Goal: Task Accomplishment & Management: Use online tool/utility

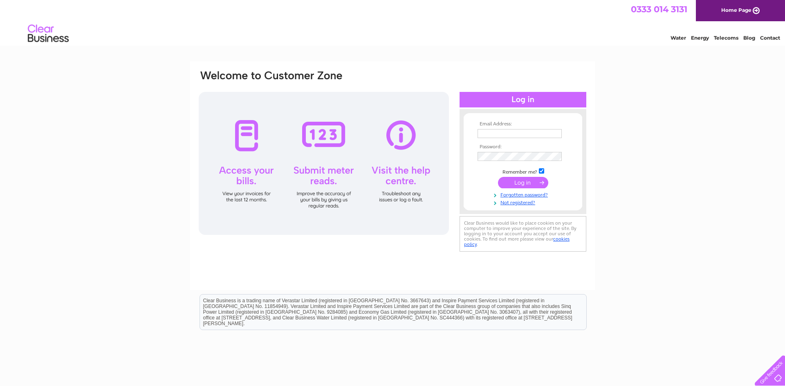
click at [492, 136] on input "text" at bounding box center [520, 133] width 84 height 9
type input "h"
type input "[EMAIL_ADDRESS][DOMAIN_NAME]"
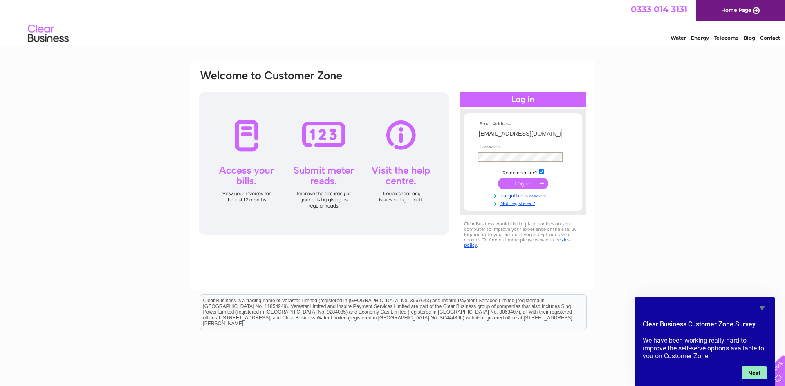
click at [761, 375] on button "Next" at bounding box center [754, 373] width 25 height 13
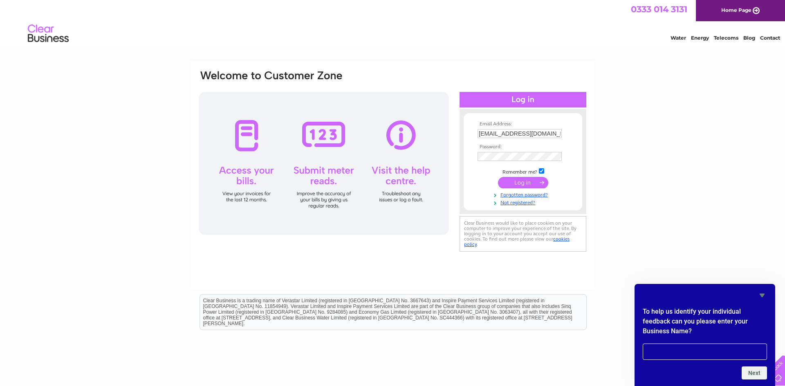
click at [761, 293] on icon "Hide survey" at bounding box center [762, 296] width 10 height 10
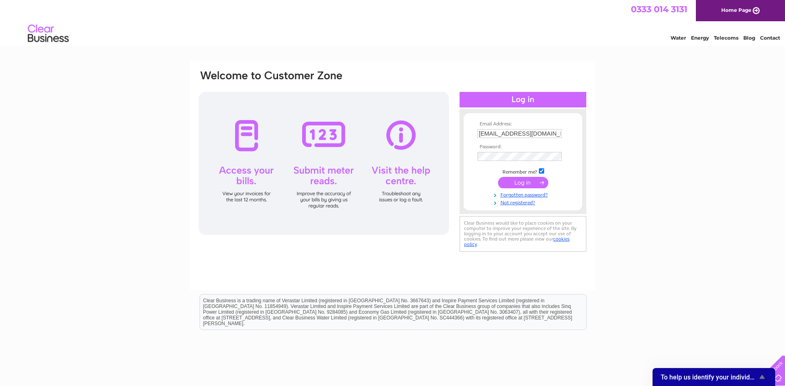
click at [650, 137] on div "Email Address: [EMAIL_ADDRESS][DOMAIN_NAME] Password: Forgotten password?" at bounding box center [392, 245] width 785 height 369
click at [498, 178] on input "submit" at bounding box center [523, 183] width 50 height 11
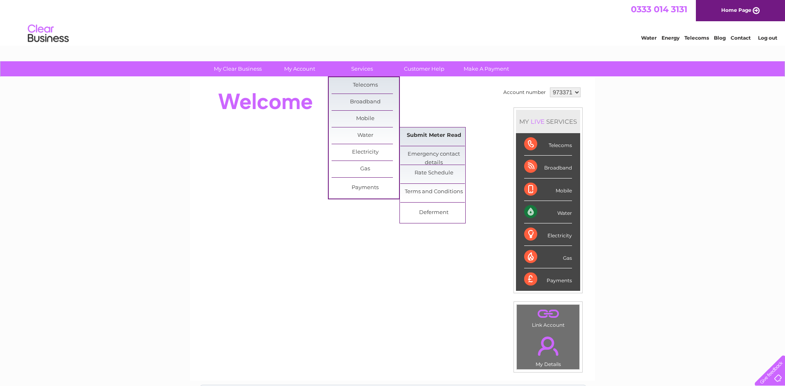
click at [426, 136] on link "Submit Meter Read" at bounding box center [433, 136] width 67 height 16
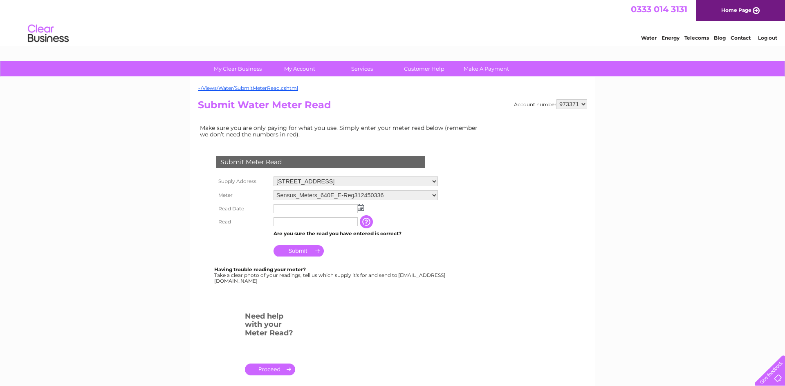
click at [283, 208] on input "text" at bounding box center [316, 208] width 84 height 9
click at [361, 208] on img at bounding box center [362, 208] width 6 height 7
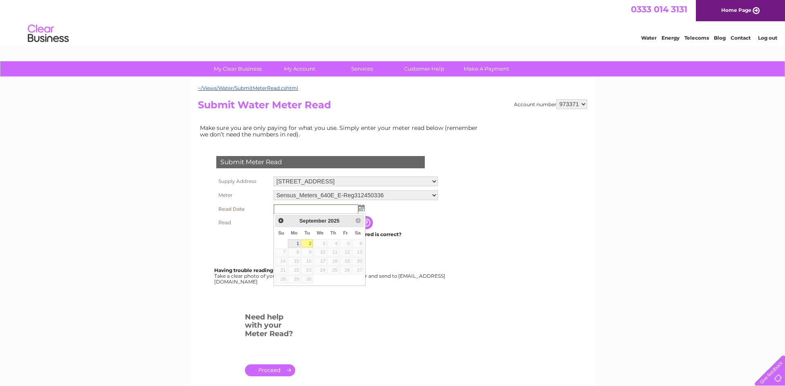
click at [296, 244] on link "1" at bounding box center [294, 244] width 13 height 8
type input "[DATE]"
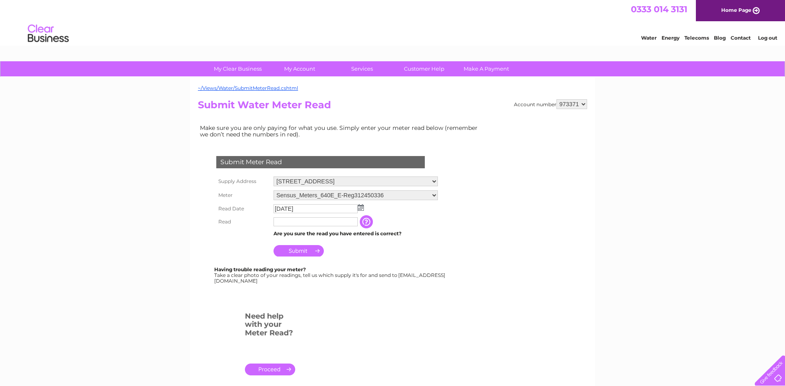
click at [306, 226] on td at bounding box center [315, 221] width 88 height 13
click at [303, 225] on input "text" at bounding box center [316, 222] width 84 height 9
type input "78"
click at [406, 285] on div "Submit Meter Read Supply Address [STREET_ADDRESS] Meter Sensus_Meters_640E_E-Re…" at bounding box center [322, 224] width 249 height 169
click at [404, 281] on div "Having trouble reading your meter? Take a clear photo of your readings, tell us…" at bounding box center [330, 275] width 232 height 17
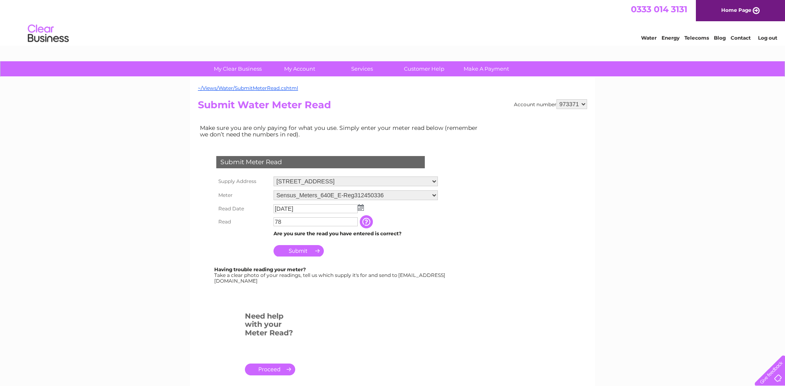
click at [404, 281] on div "Having trouble reading your meter? Take a clear photo of your readings, tell us…" at bounding box center [330, 275] width 232 height 17
click at [283, 250] on input "Submit" at bounding box center [299, 250] width 50 height 11
